Goal: Find specific page/section: Find specific page/section

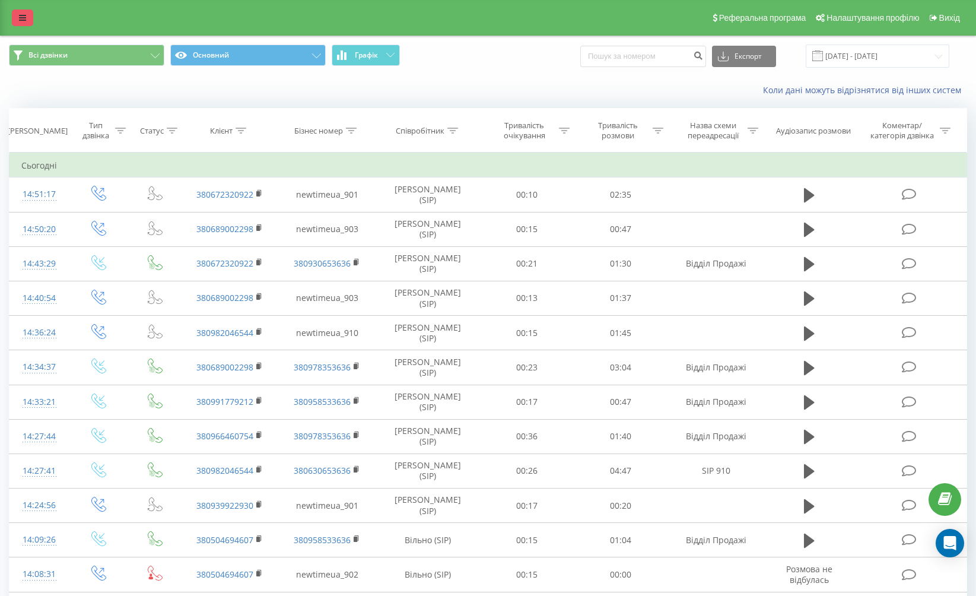
click at [22, 14] on icon at bounding box center [22, 18] width 7 height 8
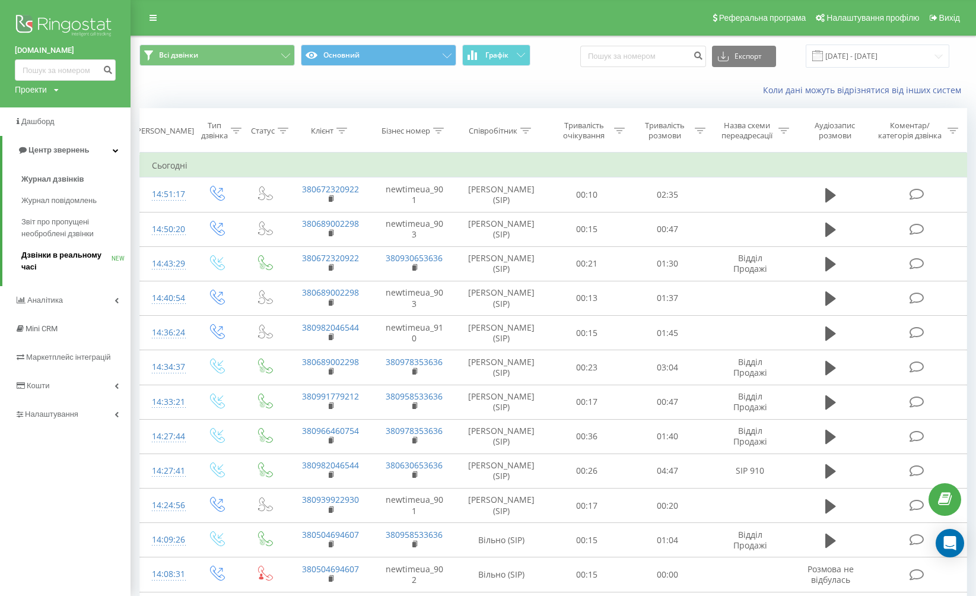
click at [61, 257] on span "Дзвінки в реальному часі" at bounding box center [66, 261] width 90 height 24
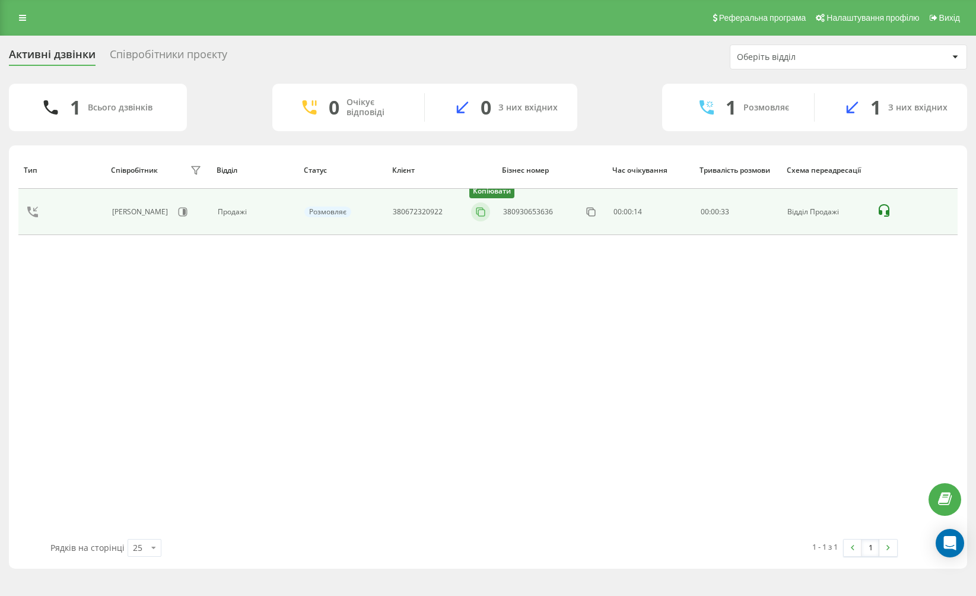
click at [481, 214] on icon at bounding box center [481, 212] width 12 height 12
